Goal: Navigation & Orientation: Find specific page/section

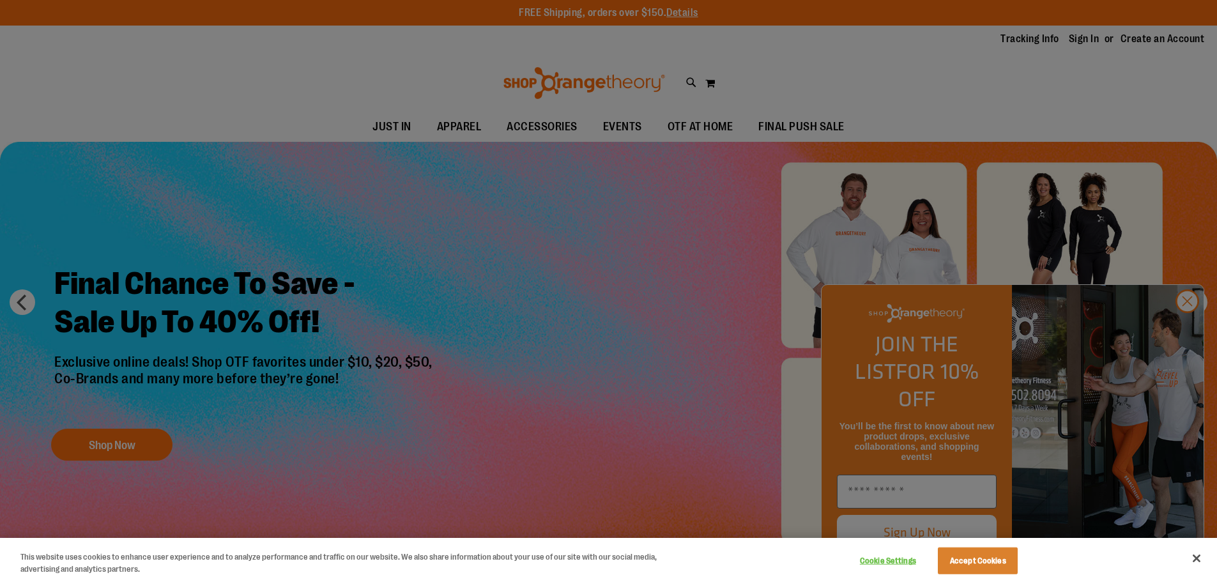
click at [641, 337] on div at bounding box center [608, 291] width 1217 height 582
click at [990, 563] on button "Accept Cookies" at bounding box center [978, 561] width 80 height 27
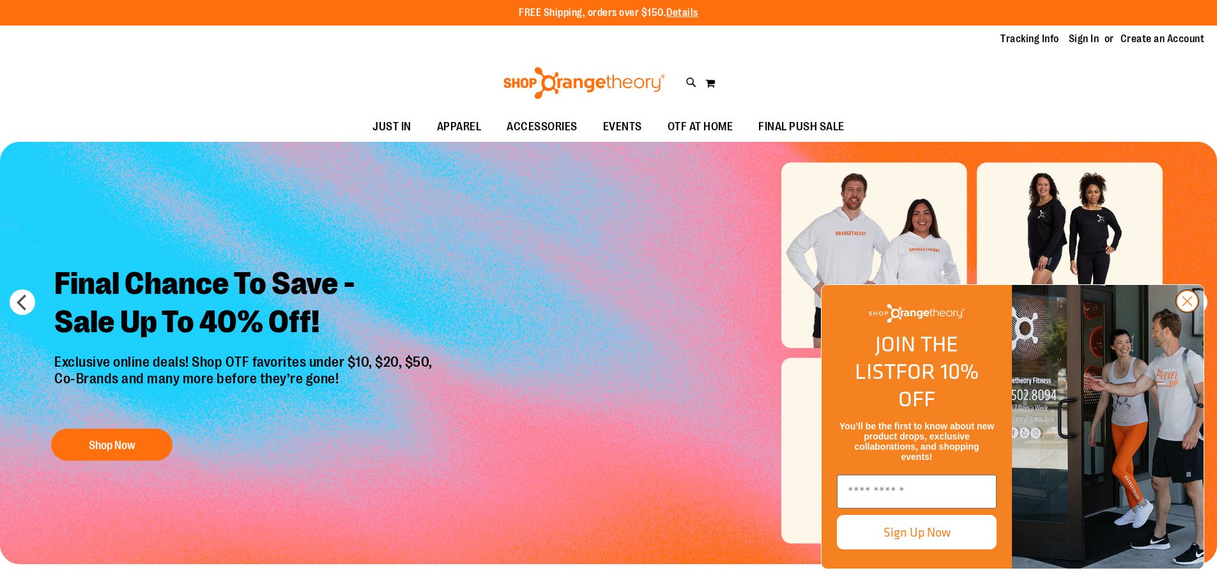
click at [1187, 312] on circle "Close dialog" at bounding box center [1187, 301] width 21 height 21
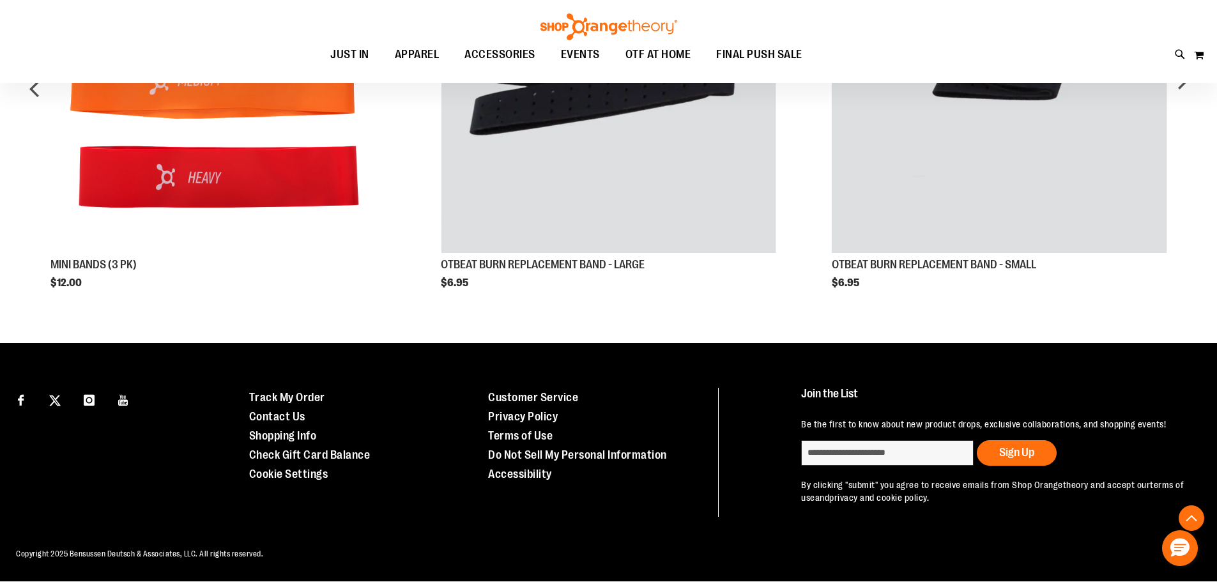
scroll to position [760, 0]
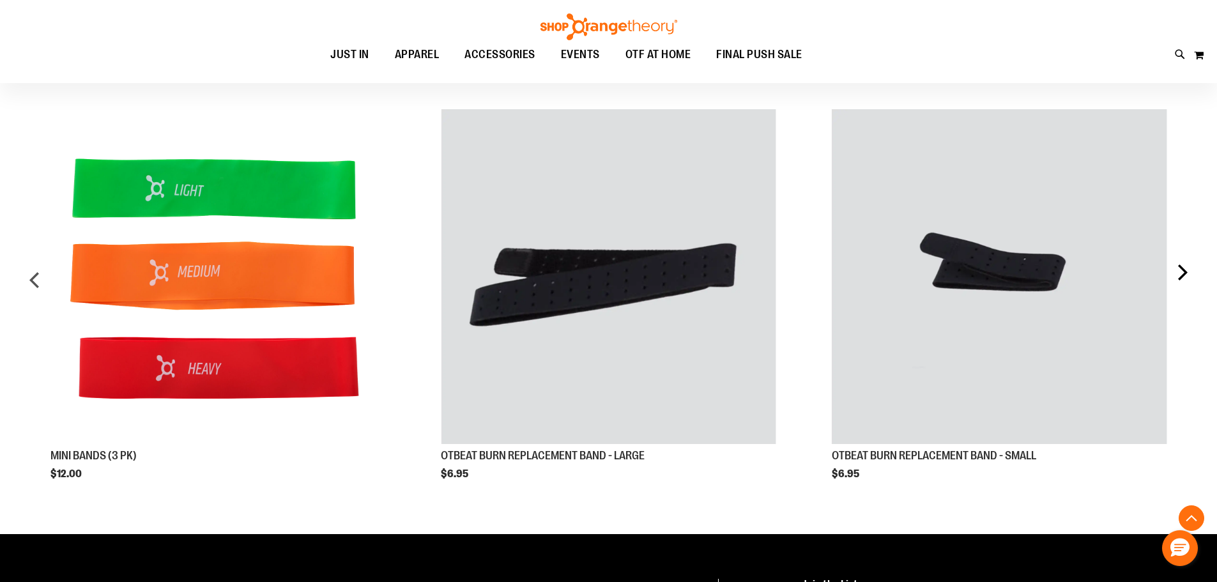
click at [1188, 271] on div "next" at bounding box center [1182, 285] width 26 height 390
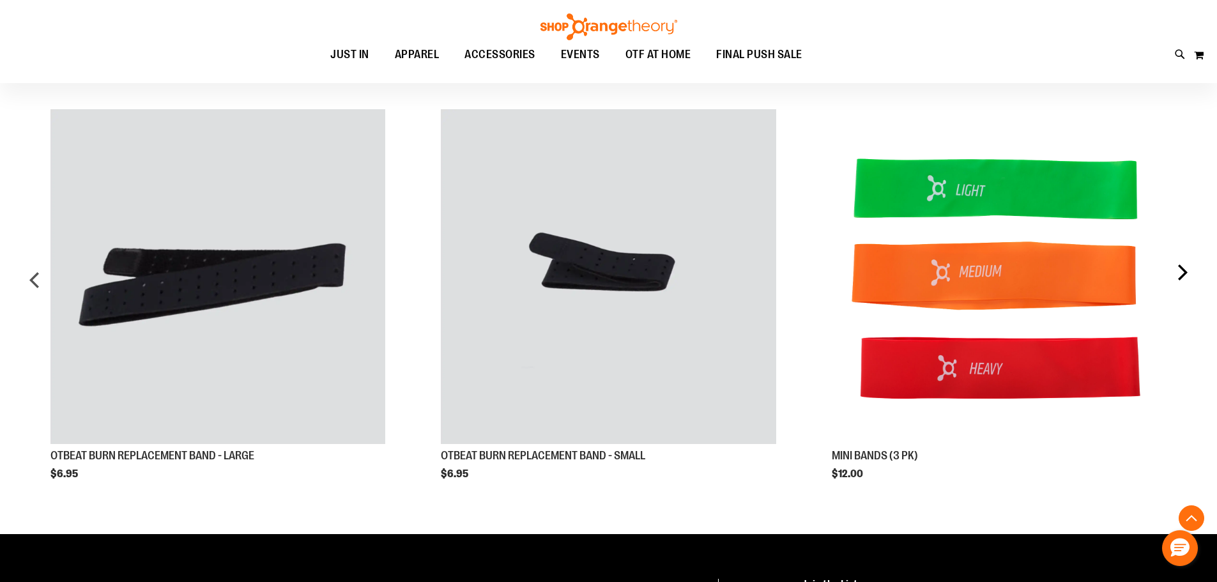
click at [1188, 271] on div "next" at bounding box center [1182, 285] width 26 height 390
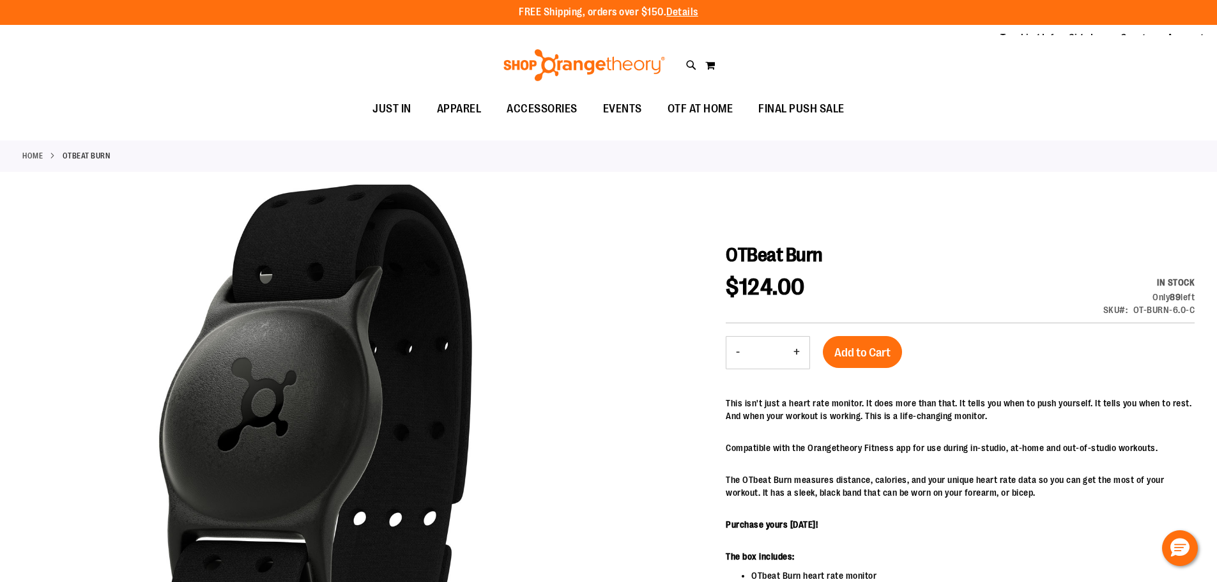
scroll to position [0, 0]
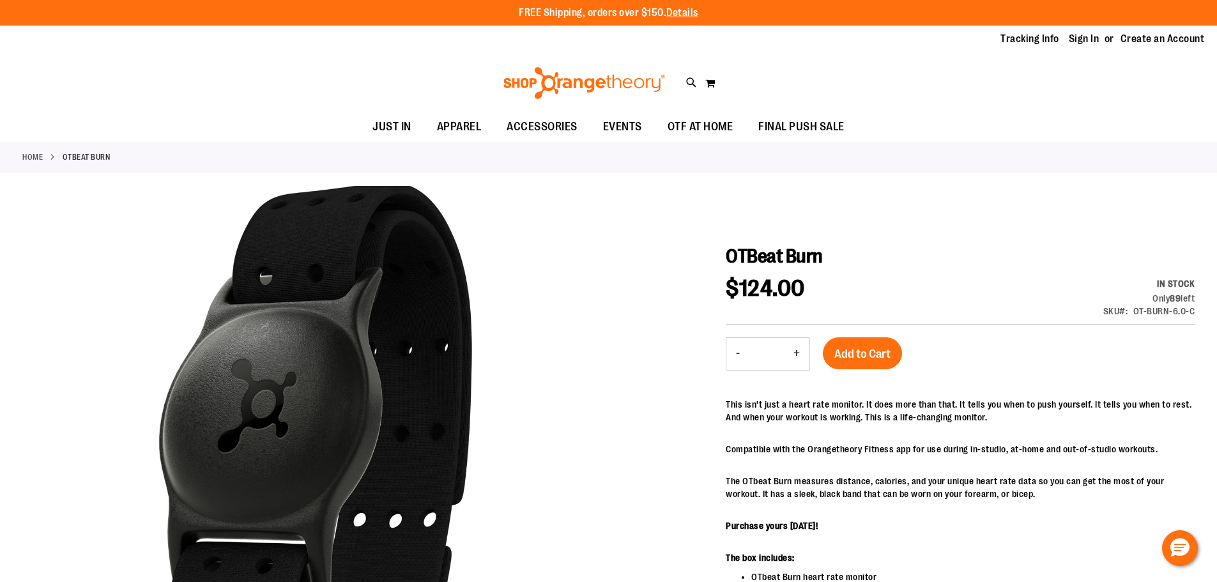
click at [80, 158] on strong "OTBeat Burn" at bounding box center [87, 157] width 48 height 12
click at [35, 153] on link "Home" at bounding box center [32, 157] width 20 height 12
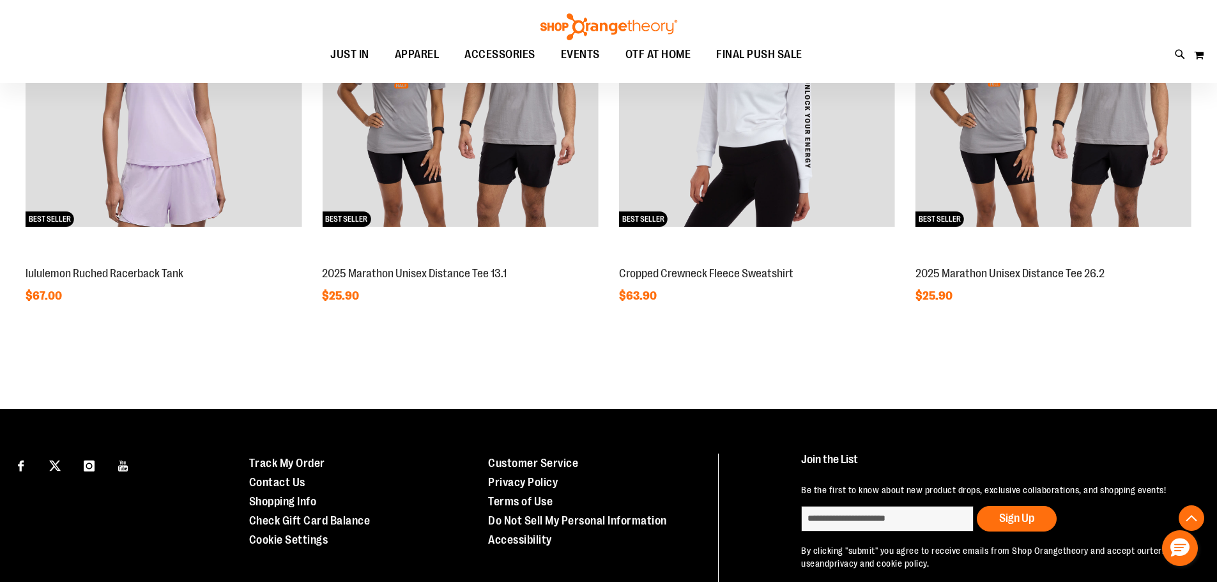
scroll to position [1202, 0]
